Goal: Check status

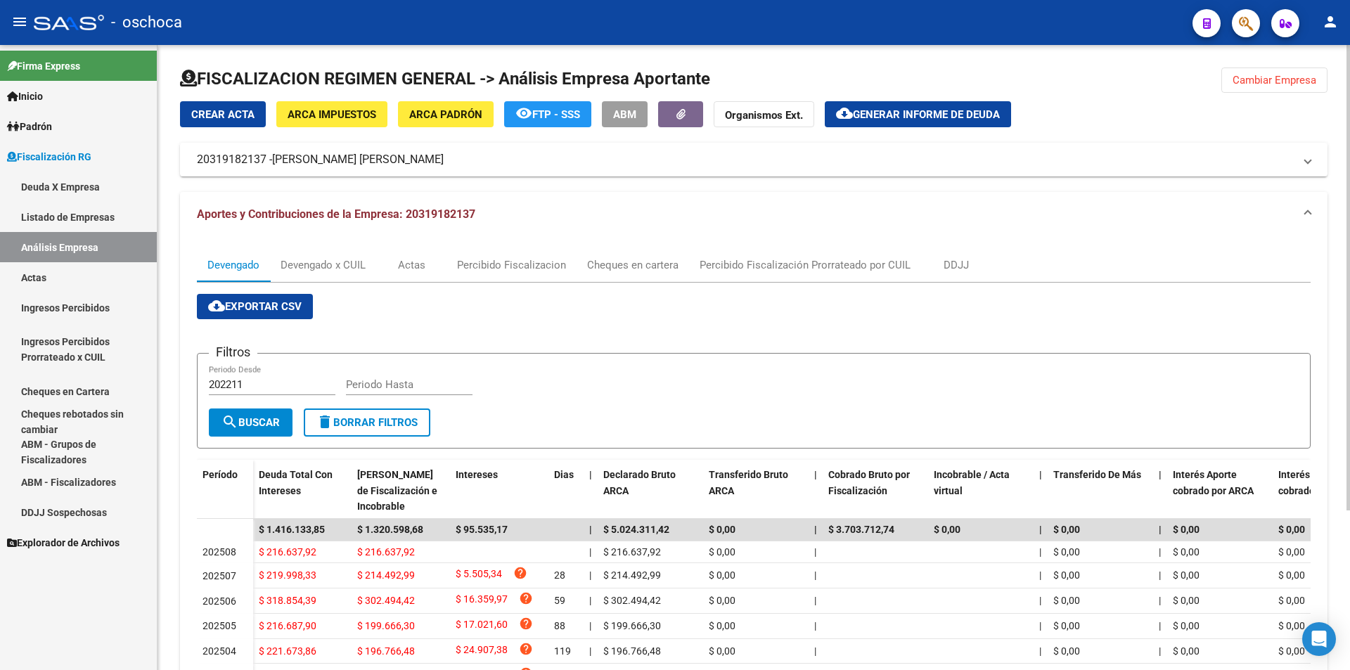
click at [1257, 91] on button "Cambiar Empresa" at bounding box center [1274, 80] width 106 height 25
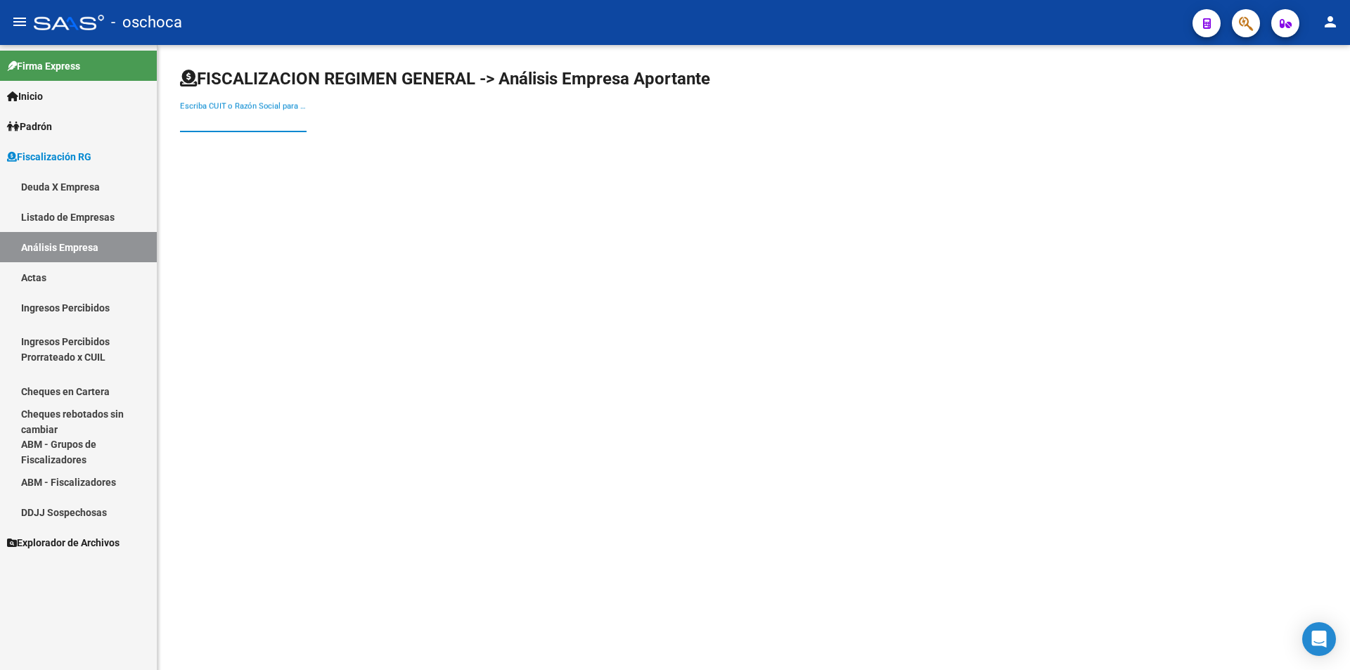
click at [264, 119] on input "Escriba CUIT o Razón Social para buscar" at bounding box center [243, 121] width 127 height 13
type input "30686472813"
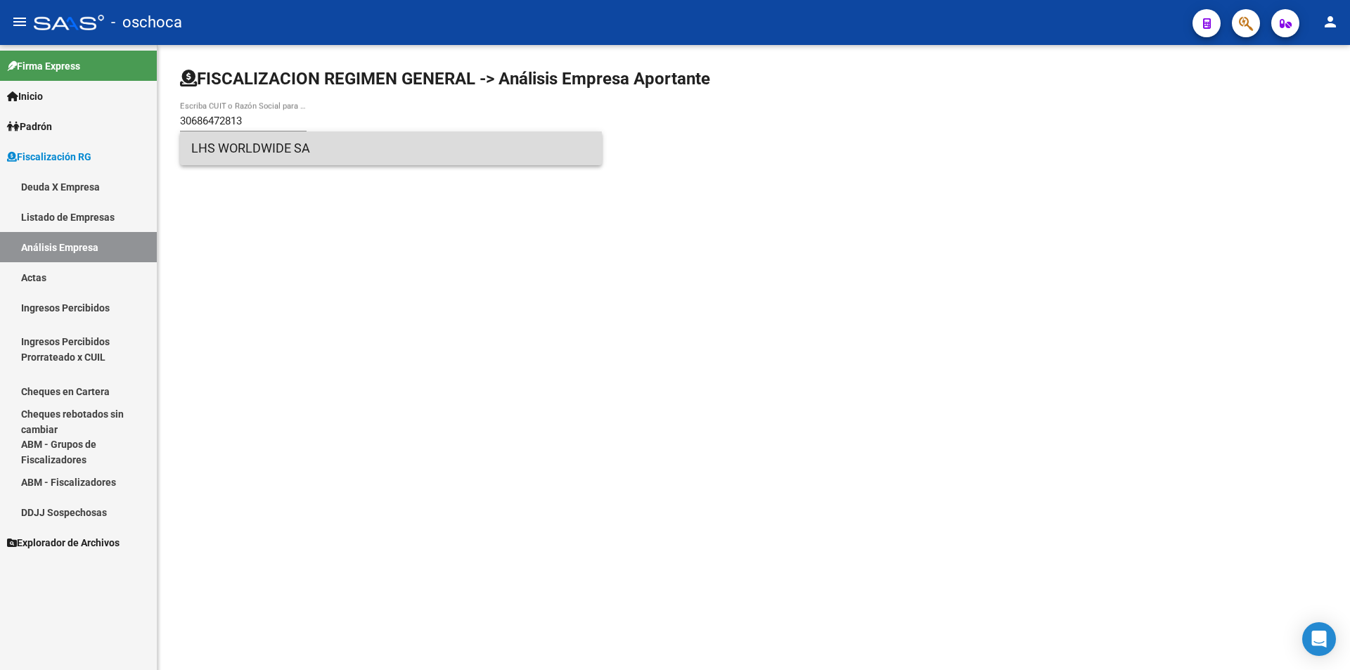
click at [280, 153] on span "LHS WORLDWIDE SA" at bounding box center [390, 149] width 399 height 34
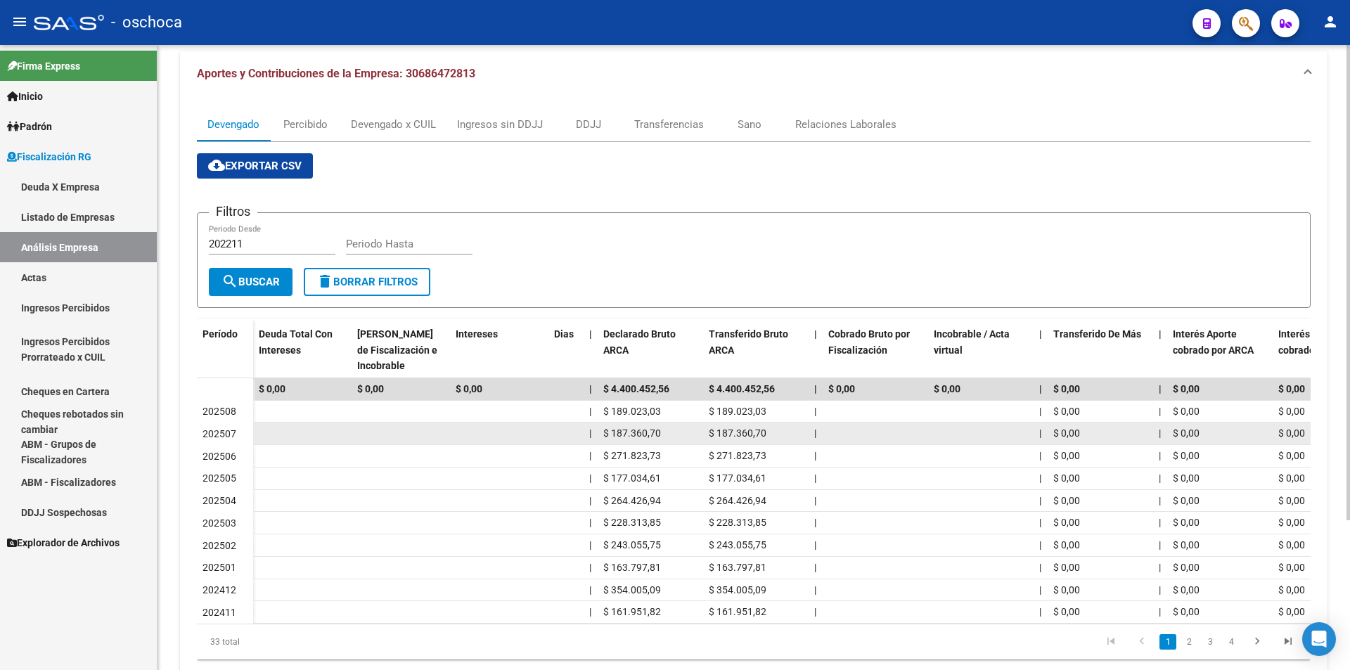
scroll to position [197, 0]
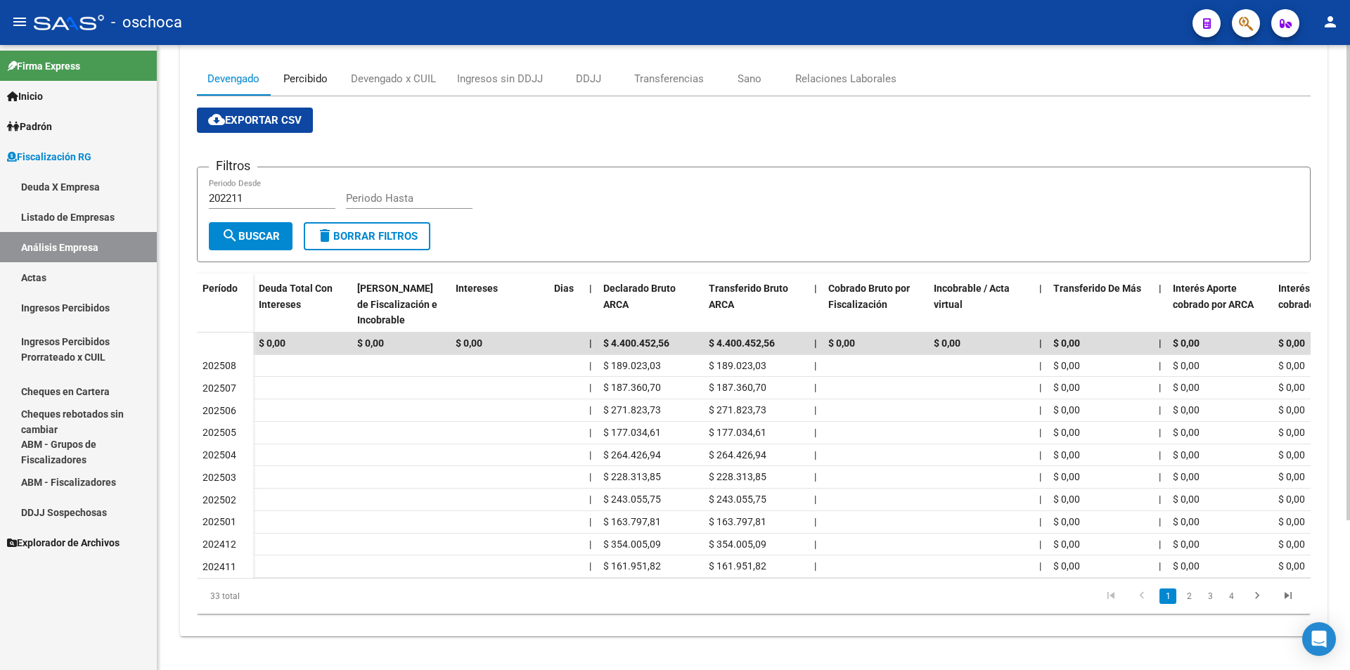
click at [314, 71] on div "Percibido" at bounding box center [305, 78] width 44 height 15
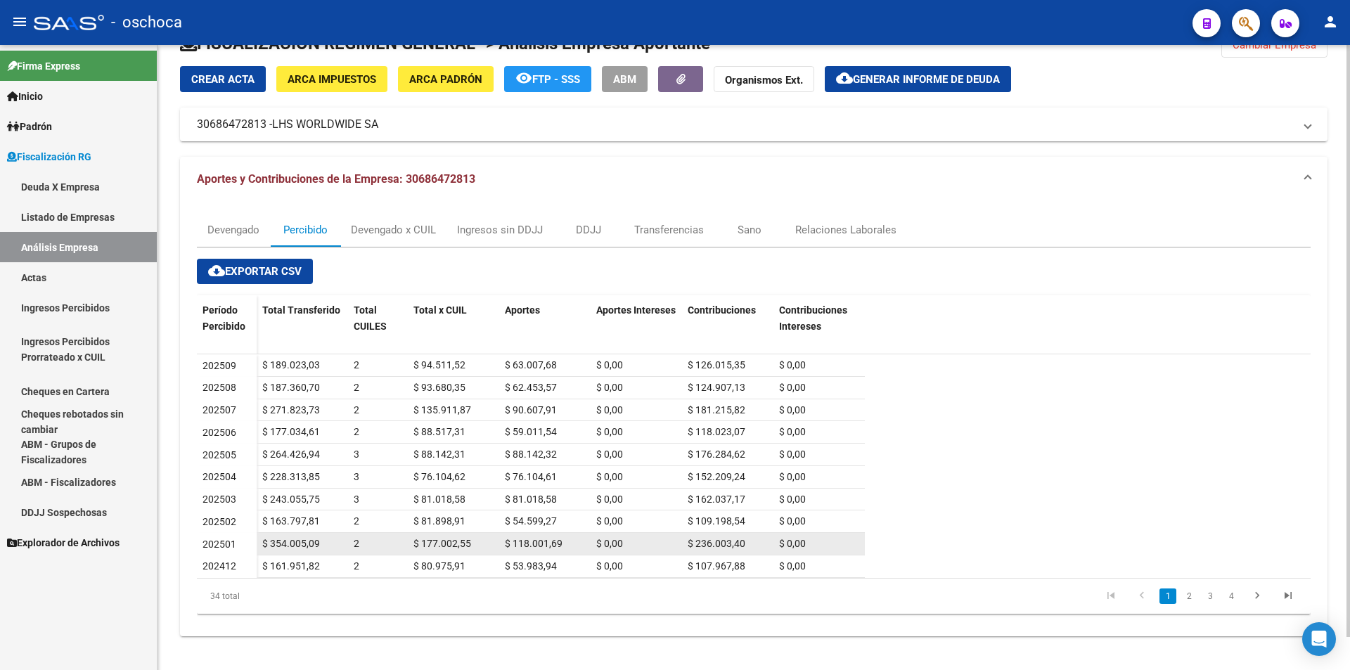
scroll to position [0, 0]
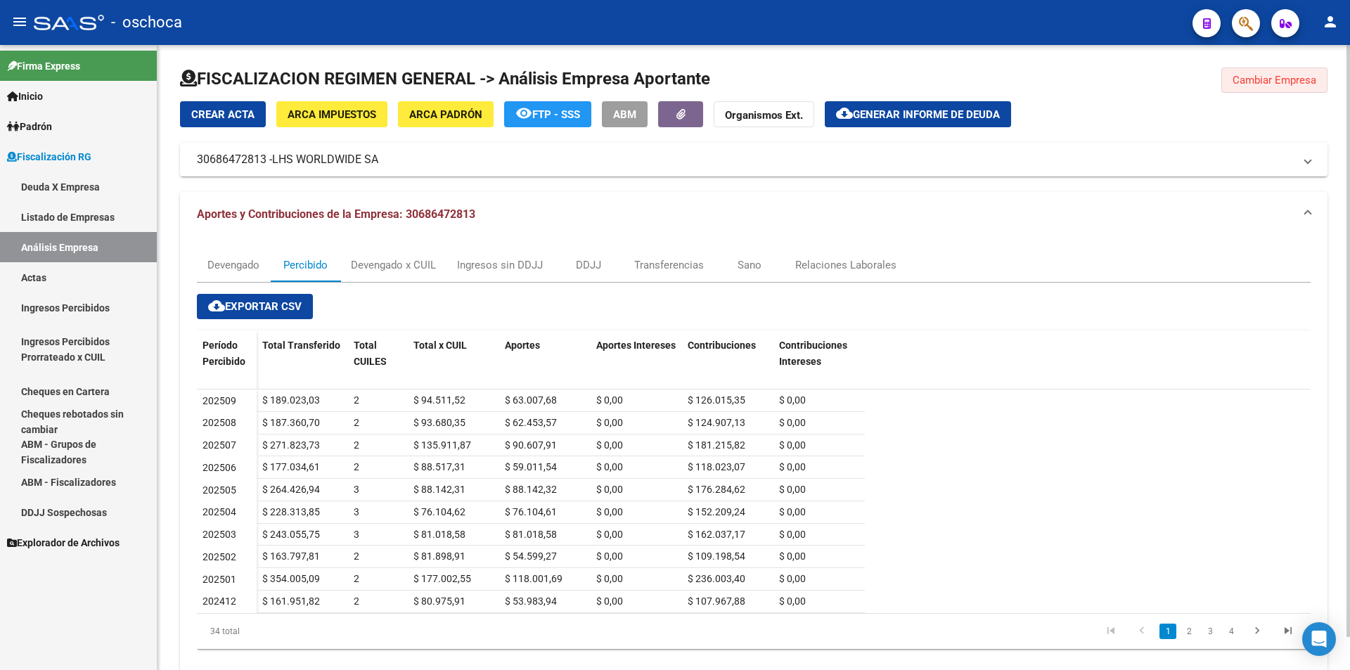
click at [1274, 89] on button "Cambiar Empresa" at bounding box center [1274, 80] width 106 height 25
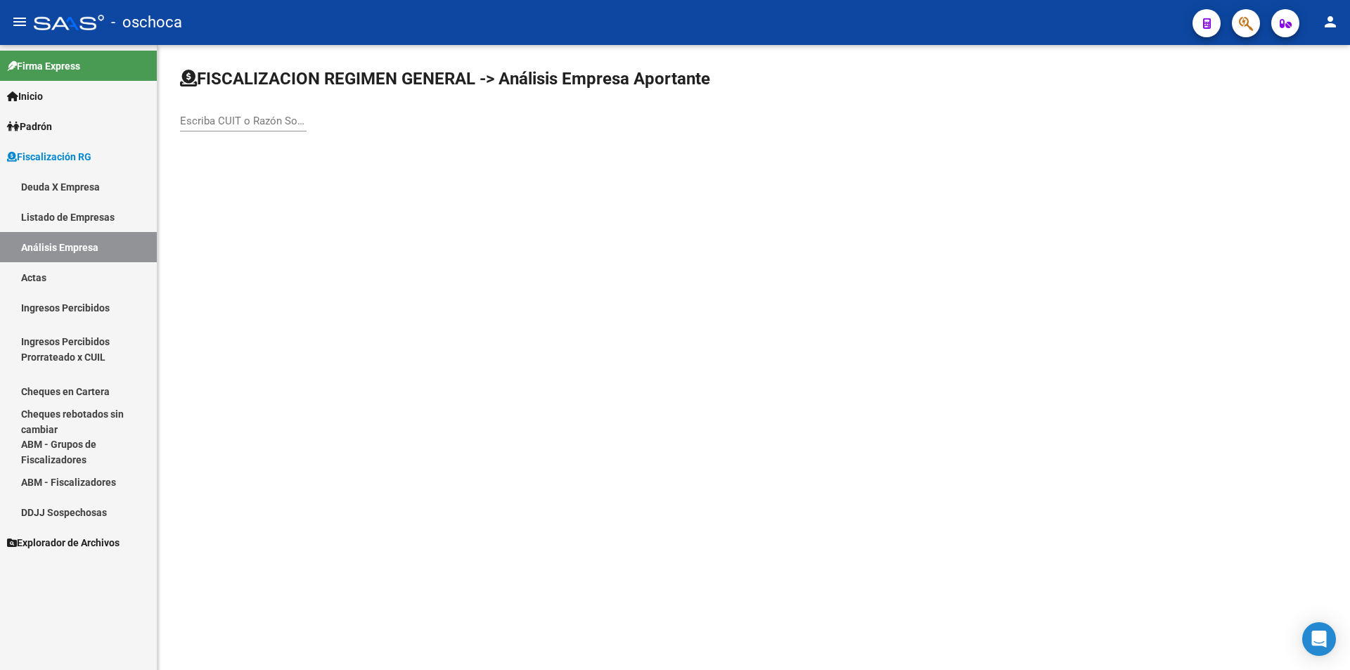
click at [201, 124] on input "Escriba CUIT o Razón Social para buscar" at bounding box center [243, 121] width 127 height 13
type input "30702969103"
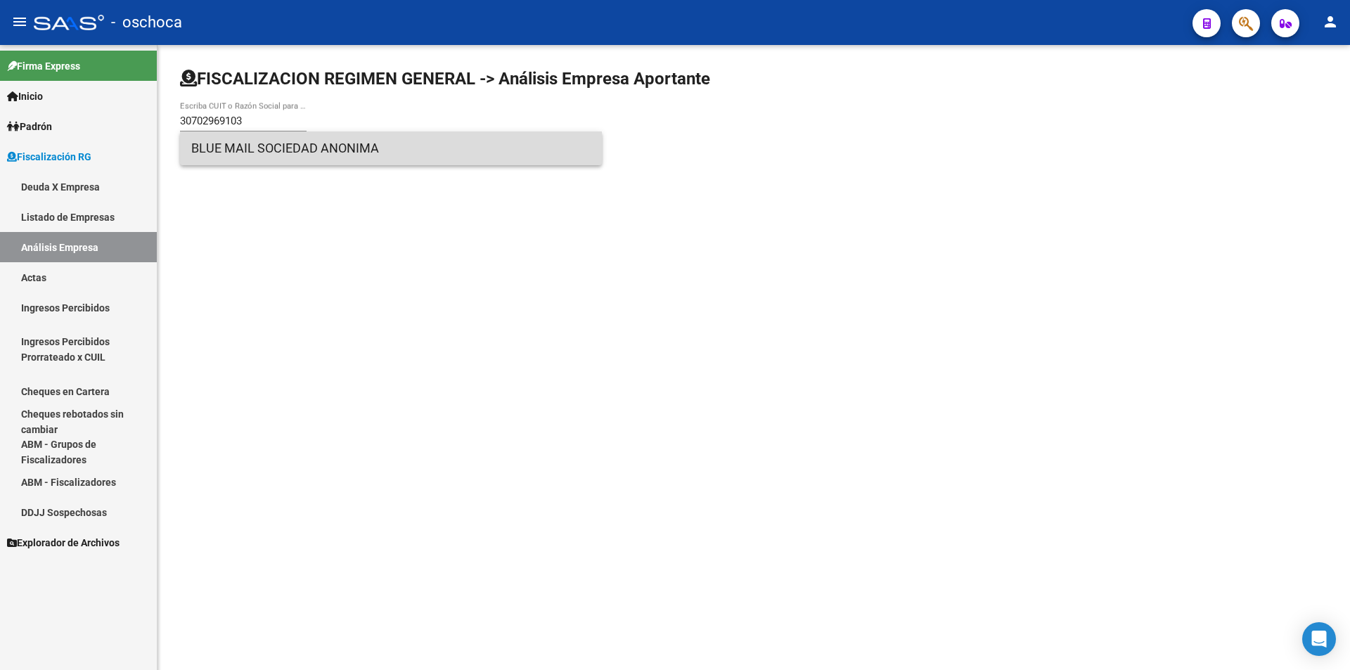
click at [236, 155] on span "BLUE MAIL SOCIEDAD ANONIMA" at bounding box center [390, 149] width 399 height 34
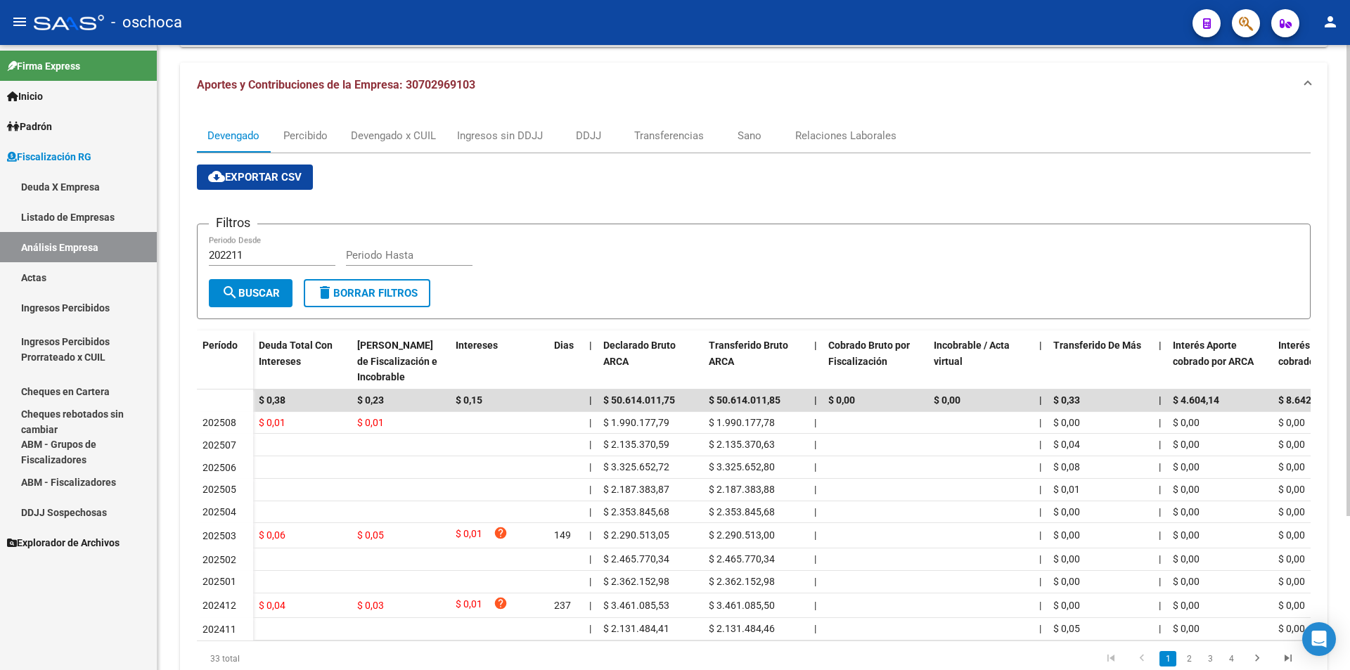
scroll to position [63, 0]
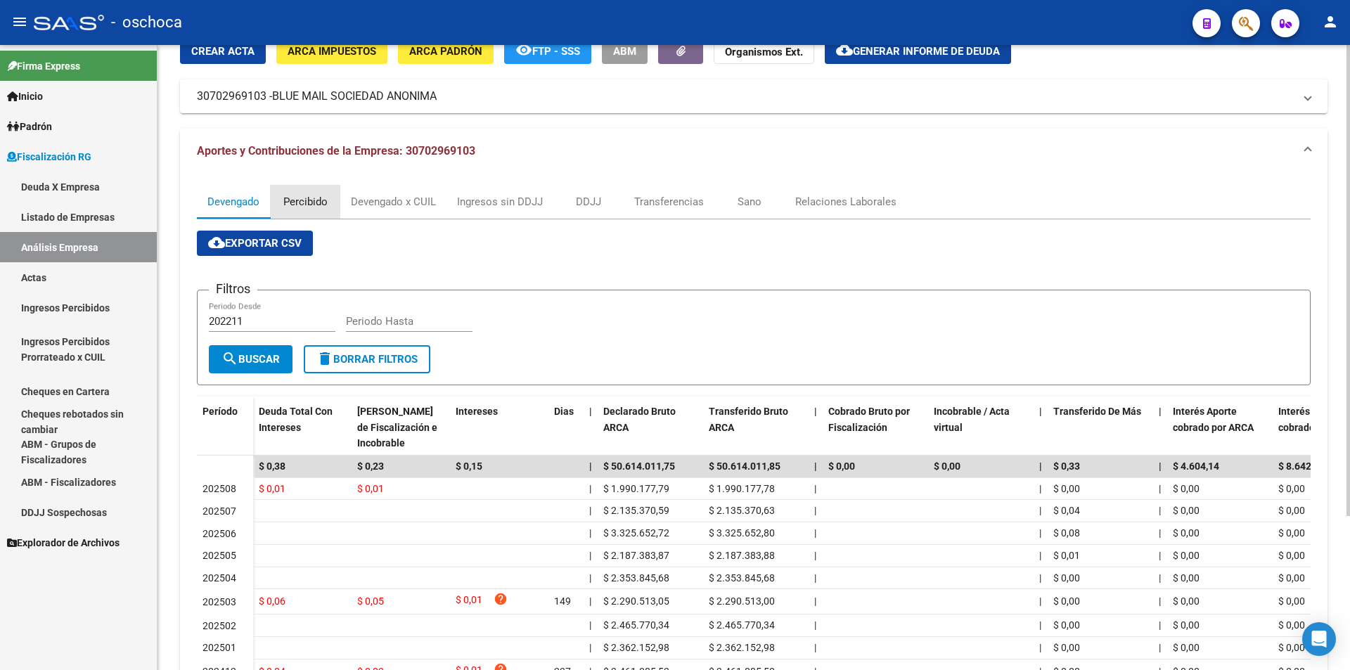
click at [314, 204] on div "Percibido" at bounding box center [305, 201] width 44 height 15
